Goal: Task Accomplishment & Management: Manage account settings

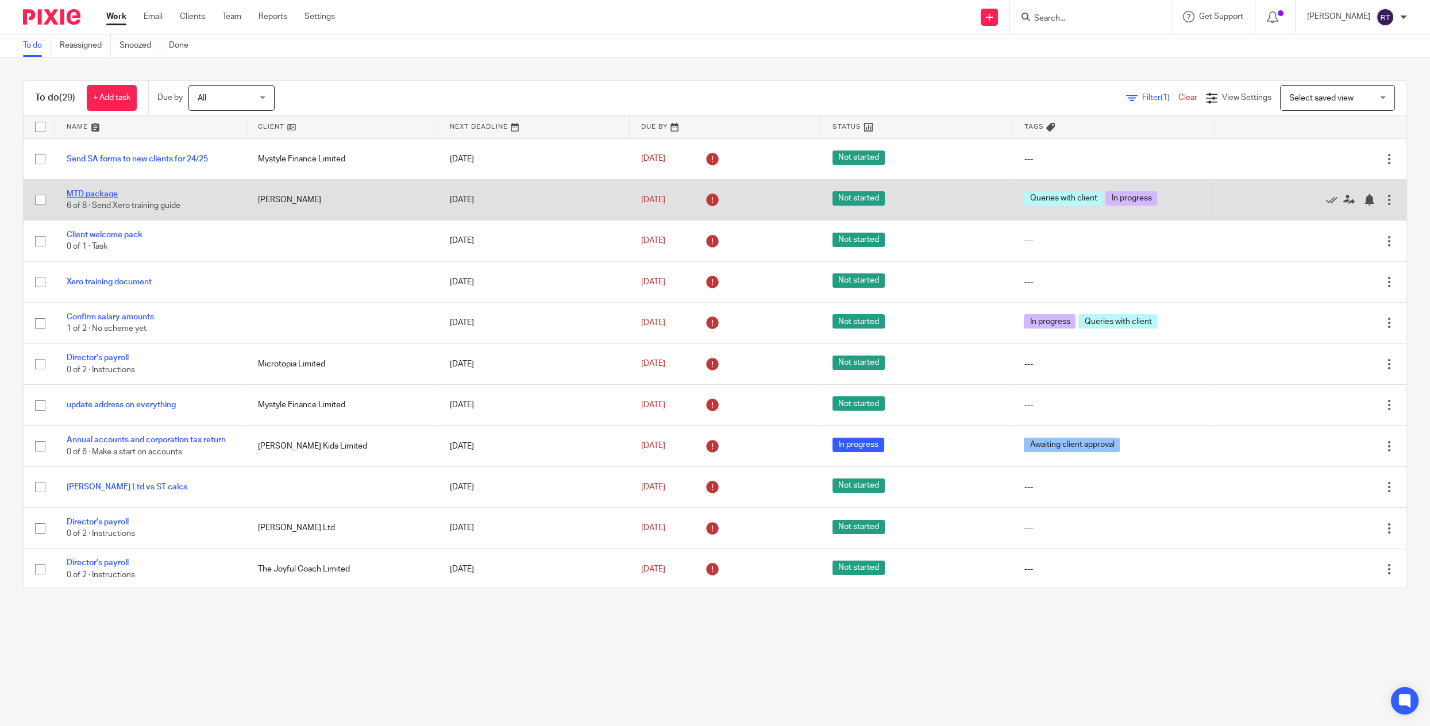
click at [101, 190] on link "MTD package" at bounding box center [92, 194] width 51 height 8
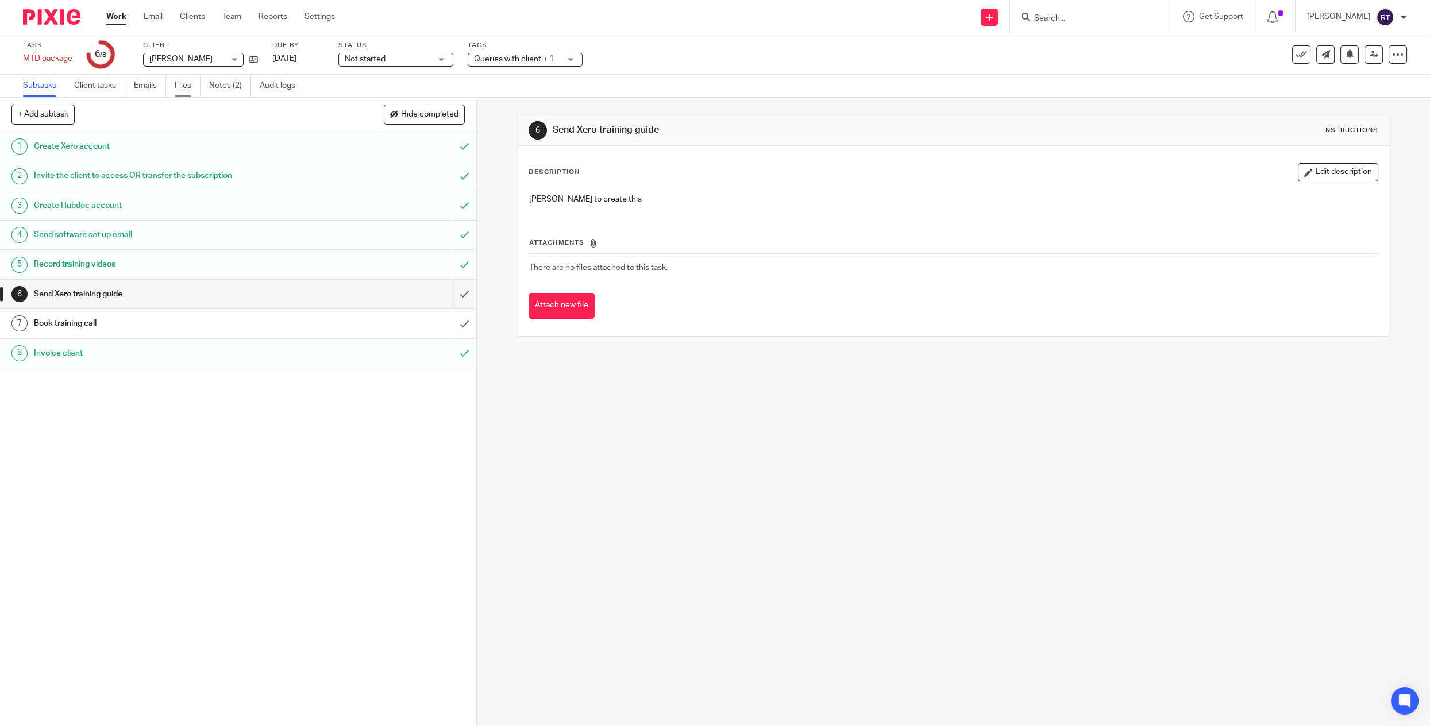
click at [180, 92] on link "Files" at bounding box center [188, 86] width 26 height 22
click at [224, 91] on link "Notes (2)" at bounding box center [230, 86] width 42 height 22
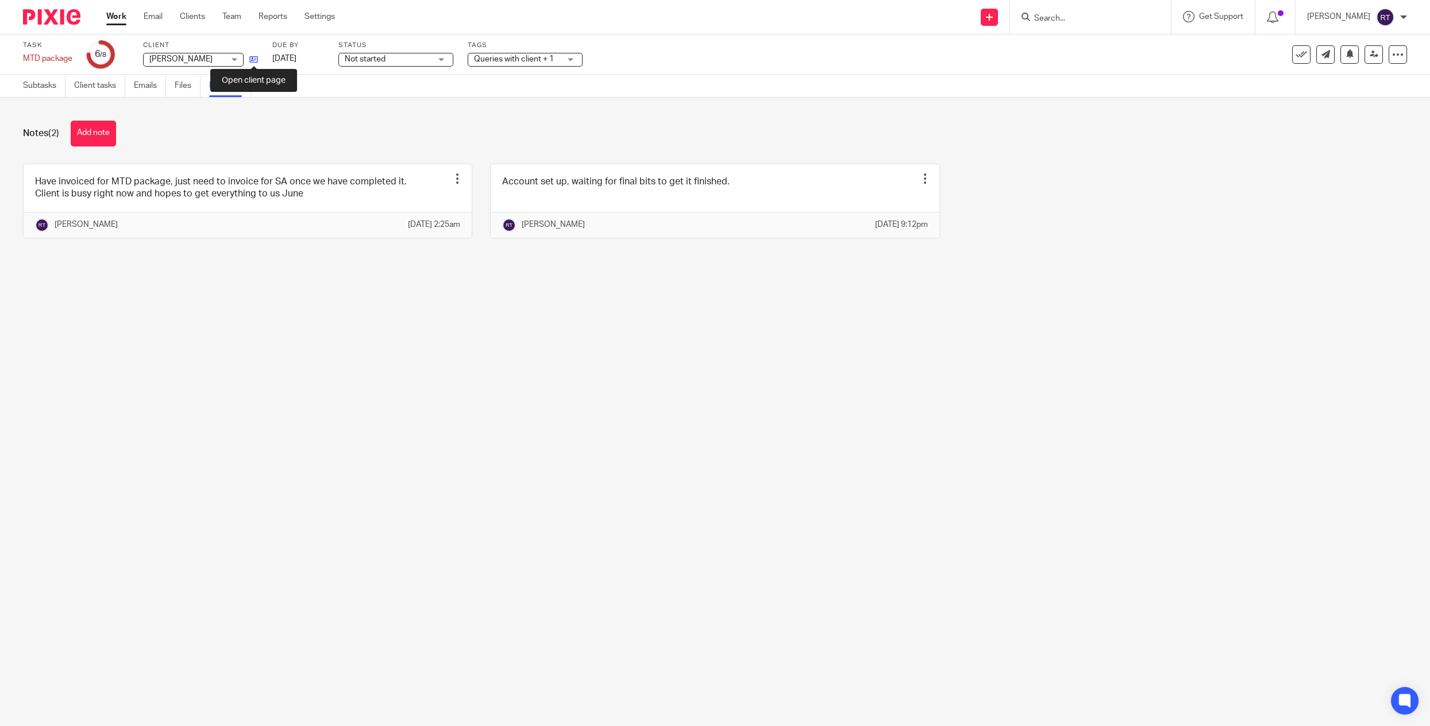
click at [258, 57] on icon at bounding box center [253, 59] width 9 height 9
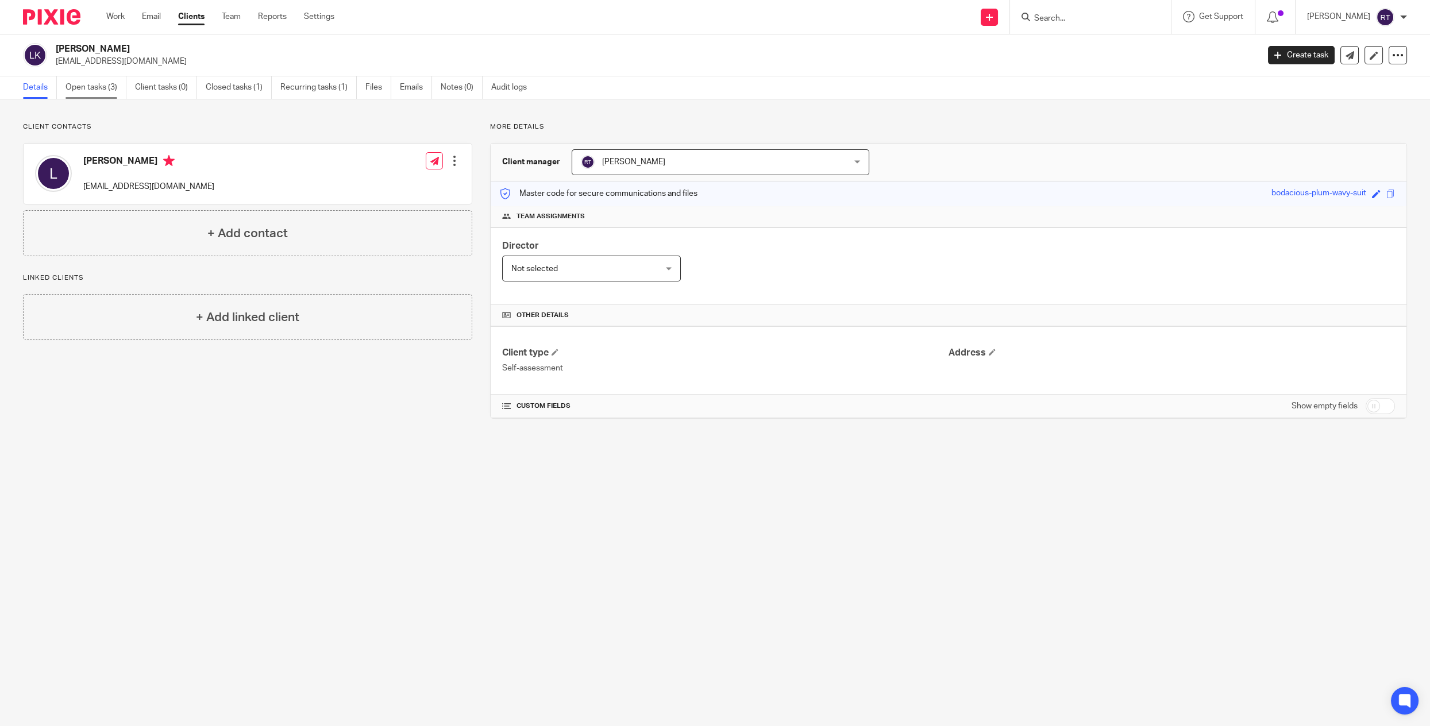
click at [109, 80] on link "Open tasks (3)" at bounding box center [95, 87] width 61 height 22
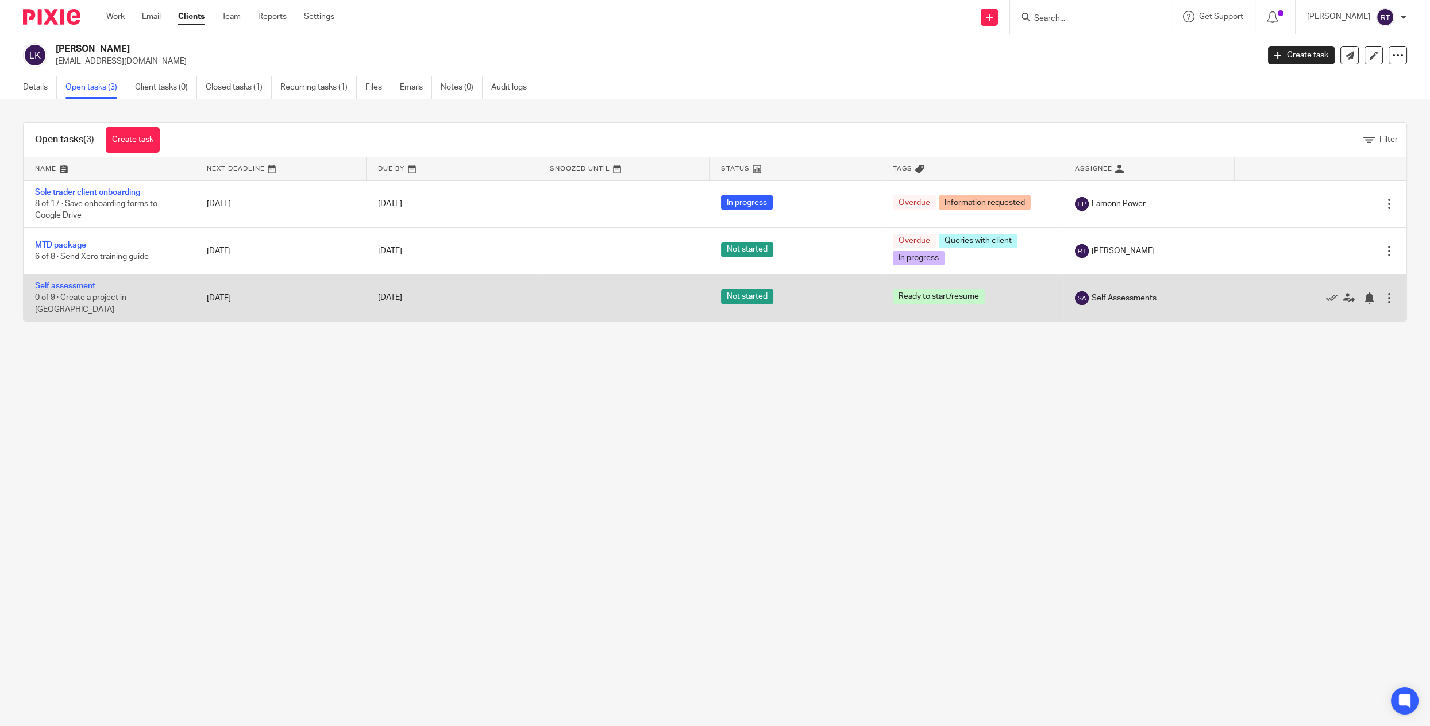
click at [56, 286] on link "Self assessment" at bounding box center [65, 286] width 60 height 8
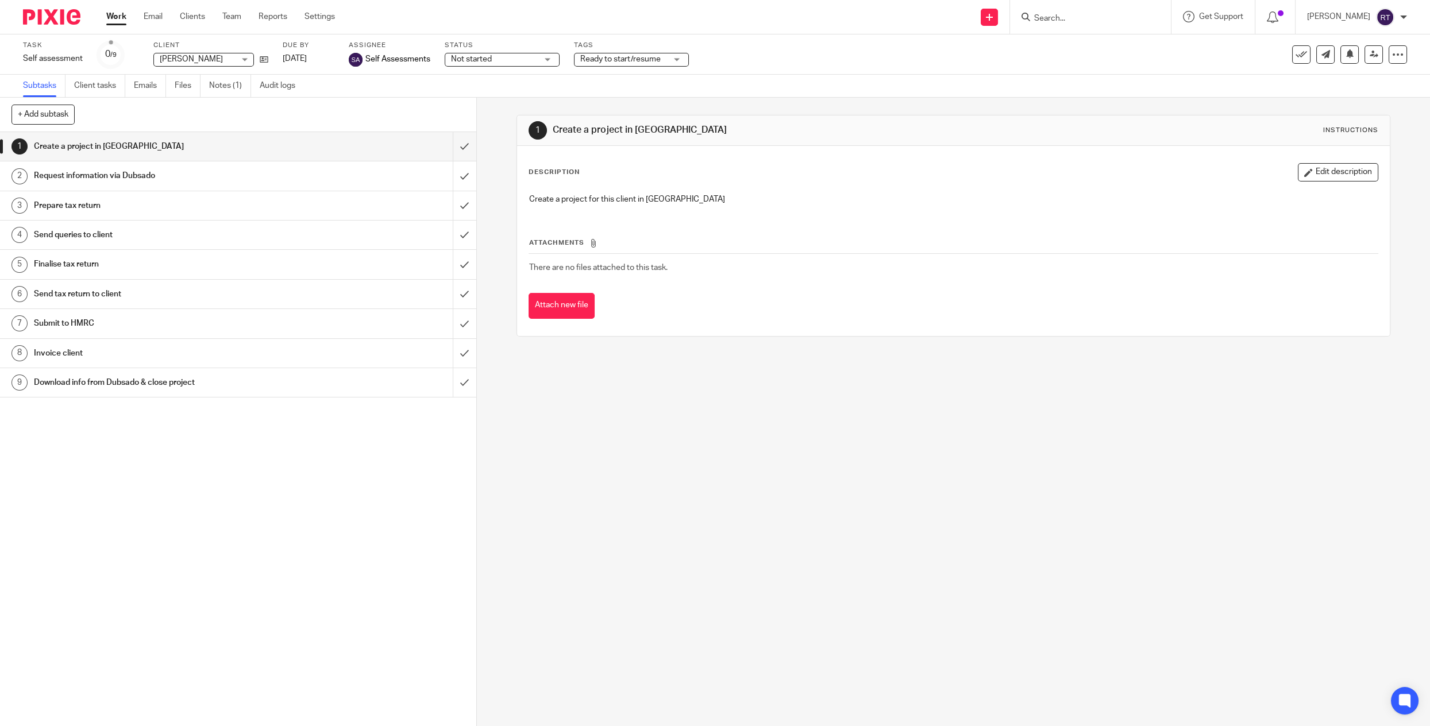
click at [639, 48] on label "Tags" at bounding box center [631, 45] width 115 height 9
click at [633, 53] on span "Ready to start/resume" at bounding box center [623, 59] width 86 height 12
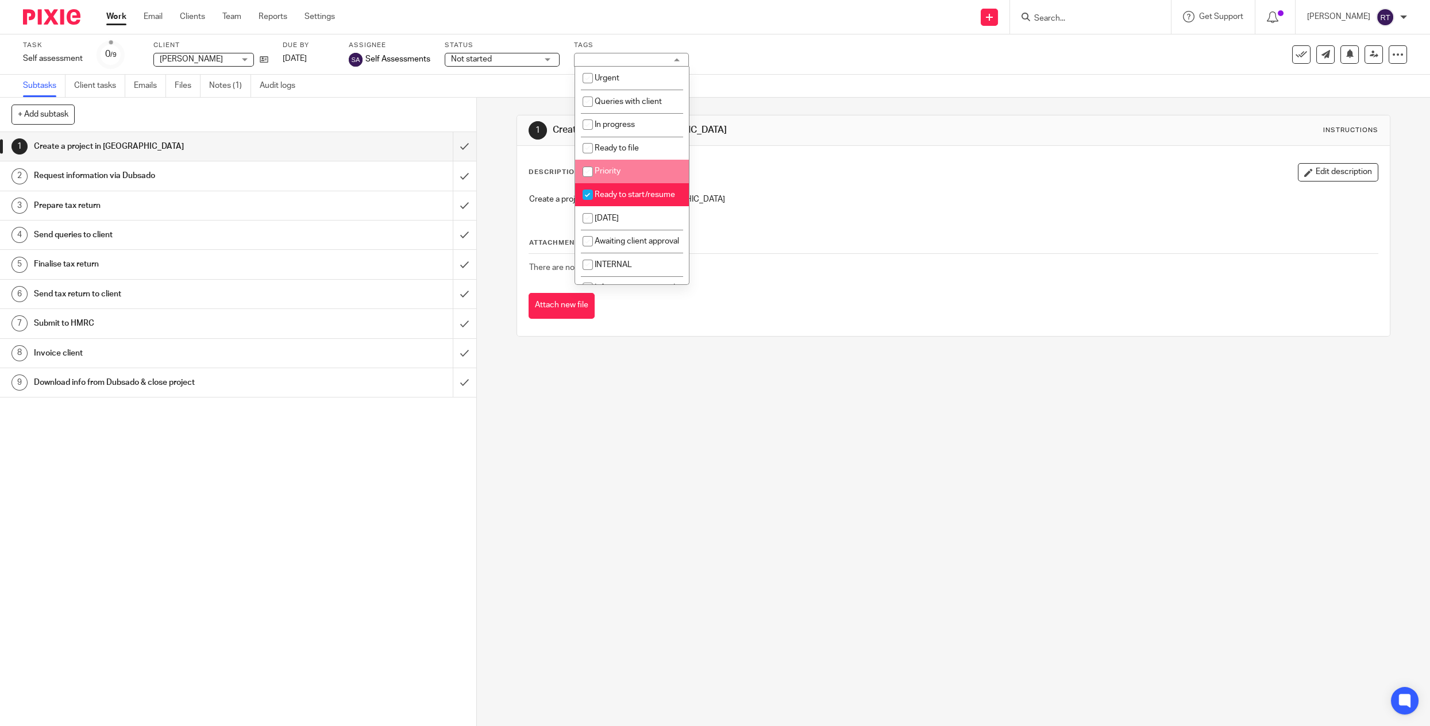
click at [639, 191] on li "Ready to start/resume" at bounding box center [632, 195] width 114 height 24
checkbox input "false"
click at [634, 101] on span "Queries with client" at bounding box center [628, 102] width 67 height 8
checkbox input "true"
click at [504, 57] on span "Not started" at bounding box center [494, 59] width 86 height 12
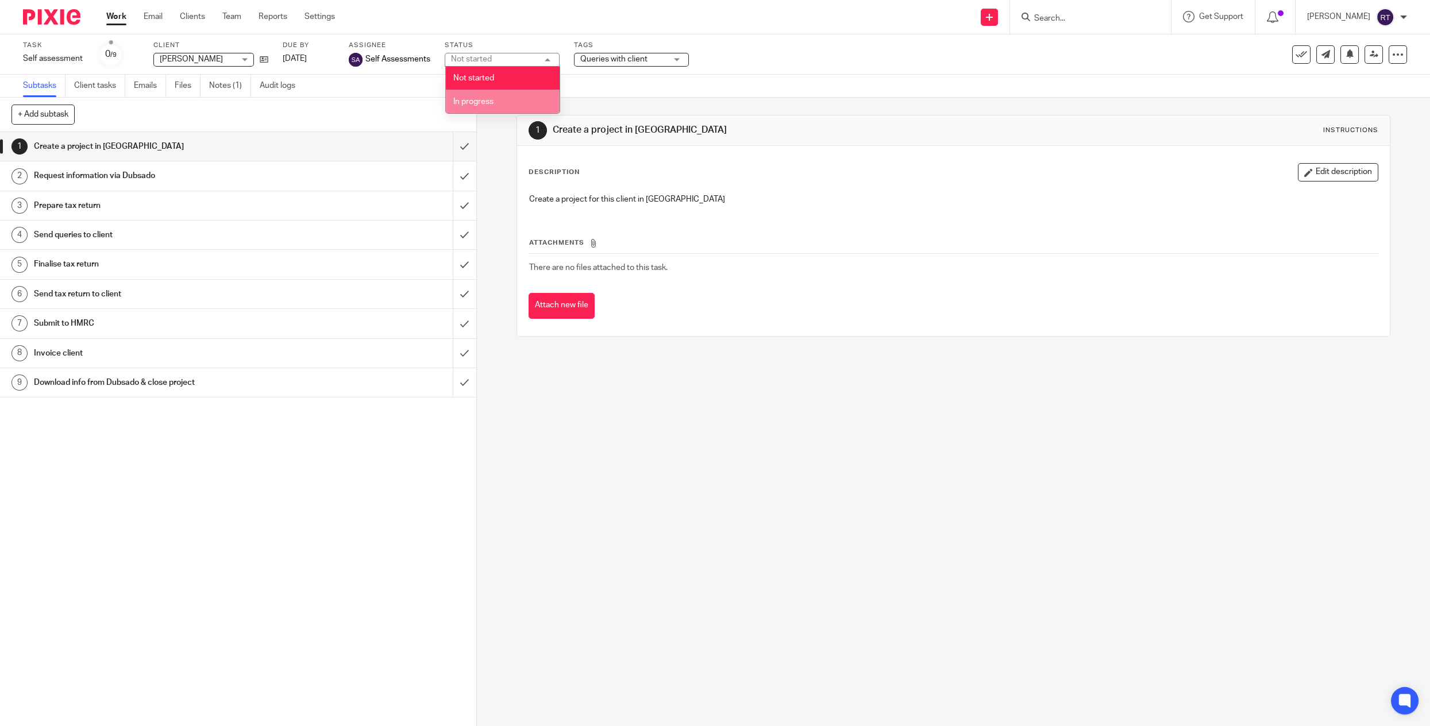
click at [500, 101] on li "In progress" at bounding box center [503, 102] width 114 height 24
click at [205, 90] on ul "Subtasks Client tasks Emails Files Notes (1) Audit logs" at bounding box center [168, 86] width 290 height 22
click at [219, 88] on link "Notes (1)" at bounding box center [230, 86] width 42 height 22
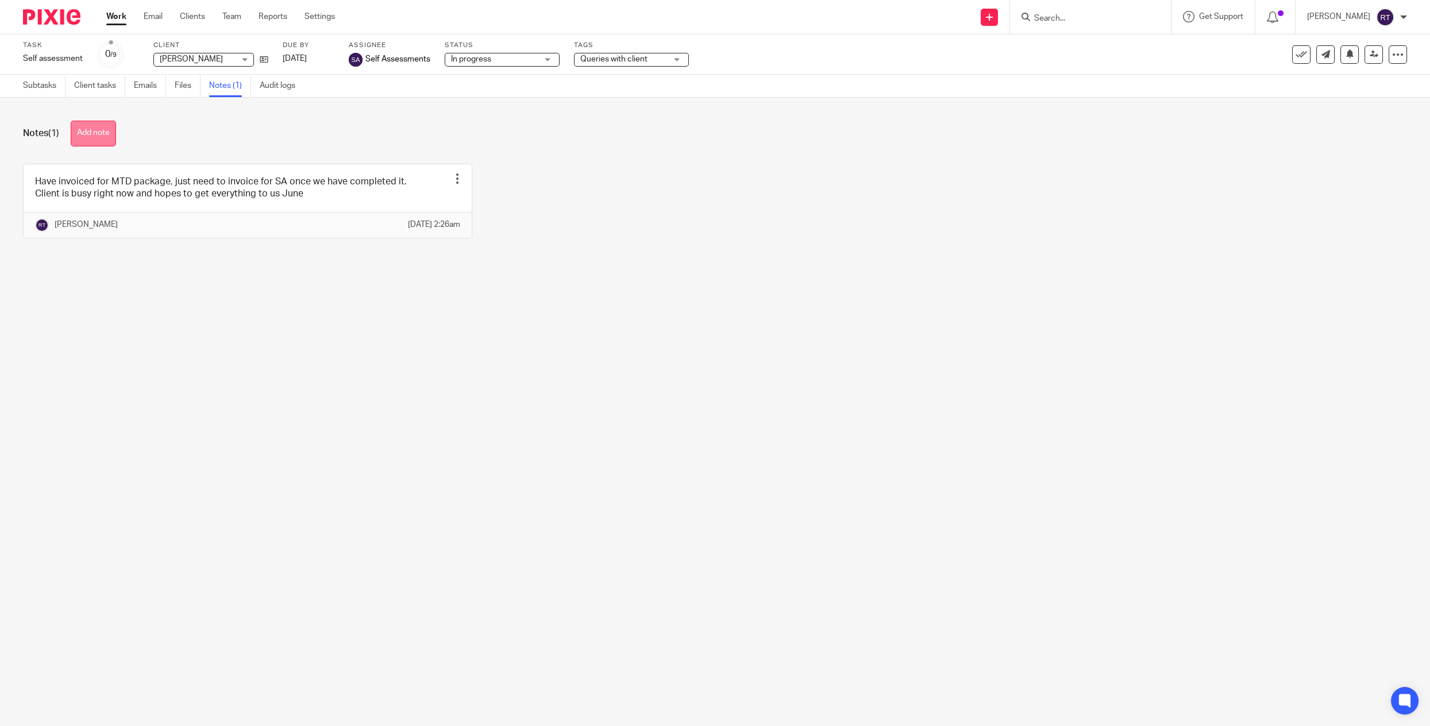
click at [104, 121] on button "Add note" at bounding box center [93, 134] width 45 height 26
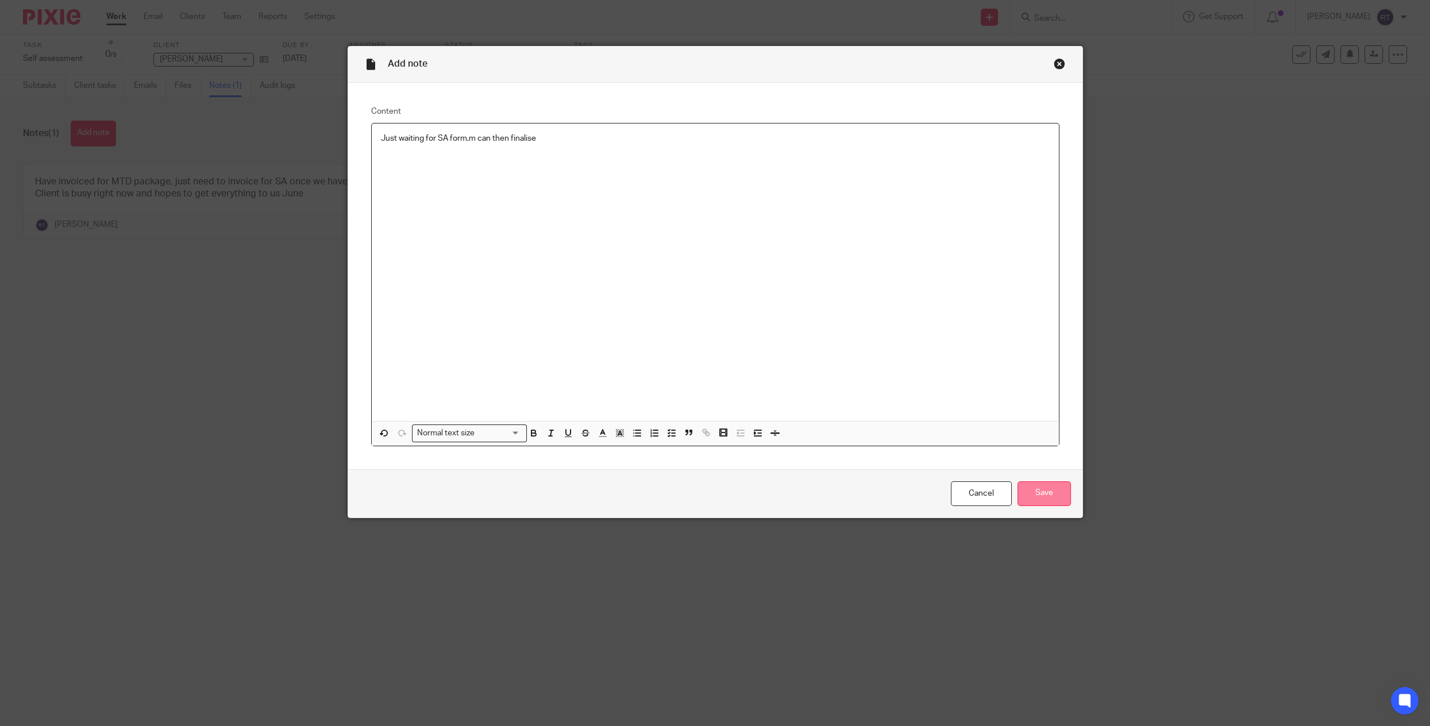
click at [1052, 490] on input "Save" at bounding box center [1043, 493] width 53 height 25
